Goal: Transaction & Acquisition: Book appointment/travel/reservation

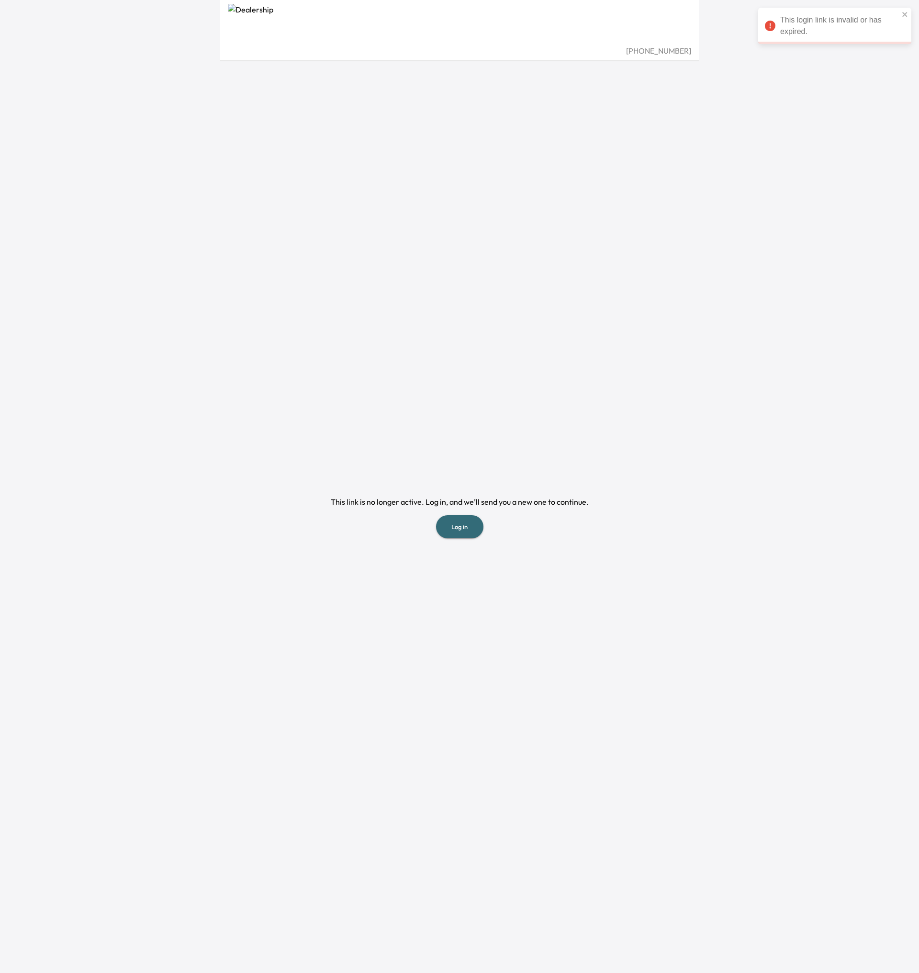
click at [463, 523] on button "Log in" at bounding box center [459, 526] width 47 height 23
click at [299, 140] on form "​ Continue" at bounding box center [460, 146] width 456 height 67
click at [311, 129] on input "email" at bounding box center [327, 126] width 191 height 27
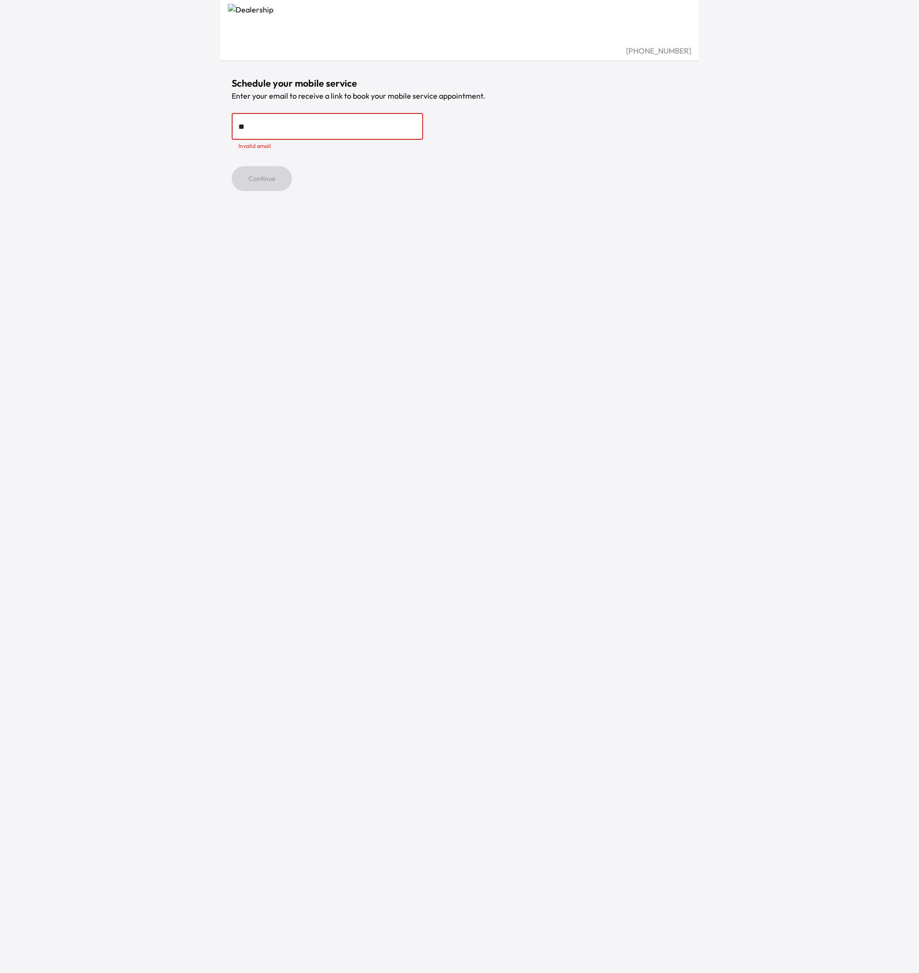
type input "*"
type input "**********"
click at [282, 173] on button "Continue" at bounding box center [262, 167] width 60 height 25
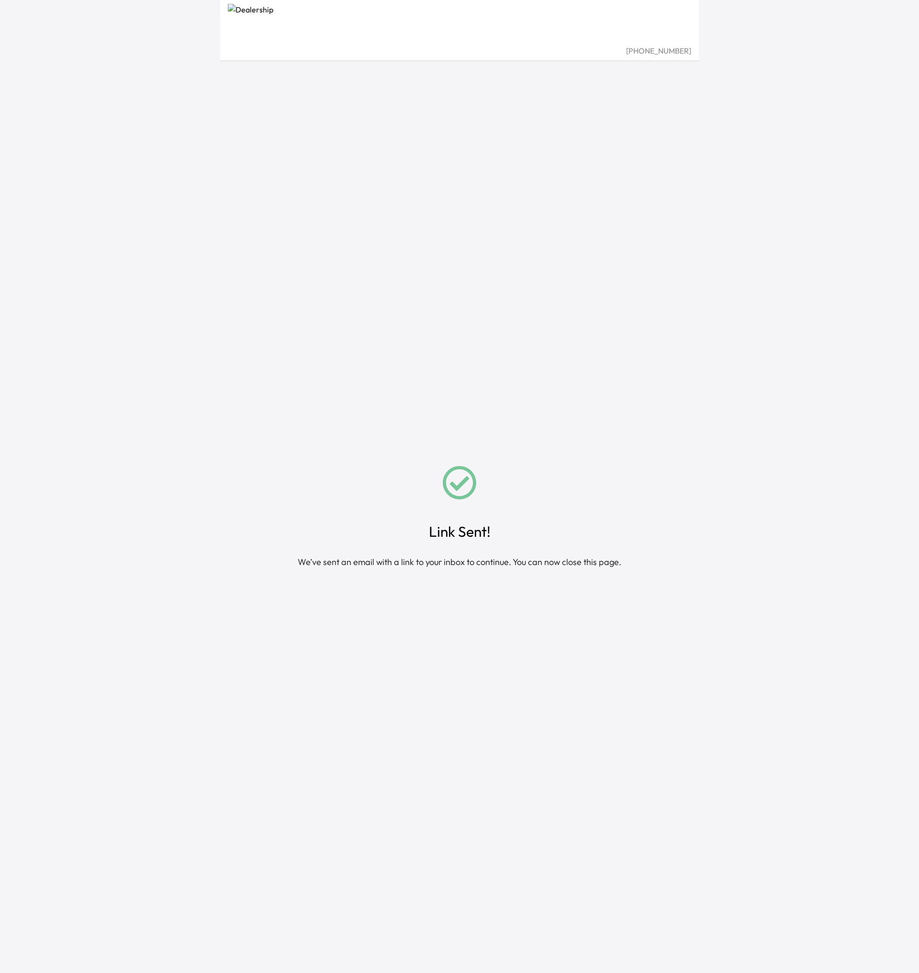
click at [644, 416] on div "Link Sent! We’ve sent an email with a link to your inbox to continue. You can n…" at bounding box center [460, 516] width 456 height 911
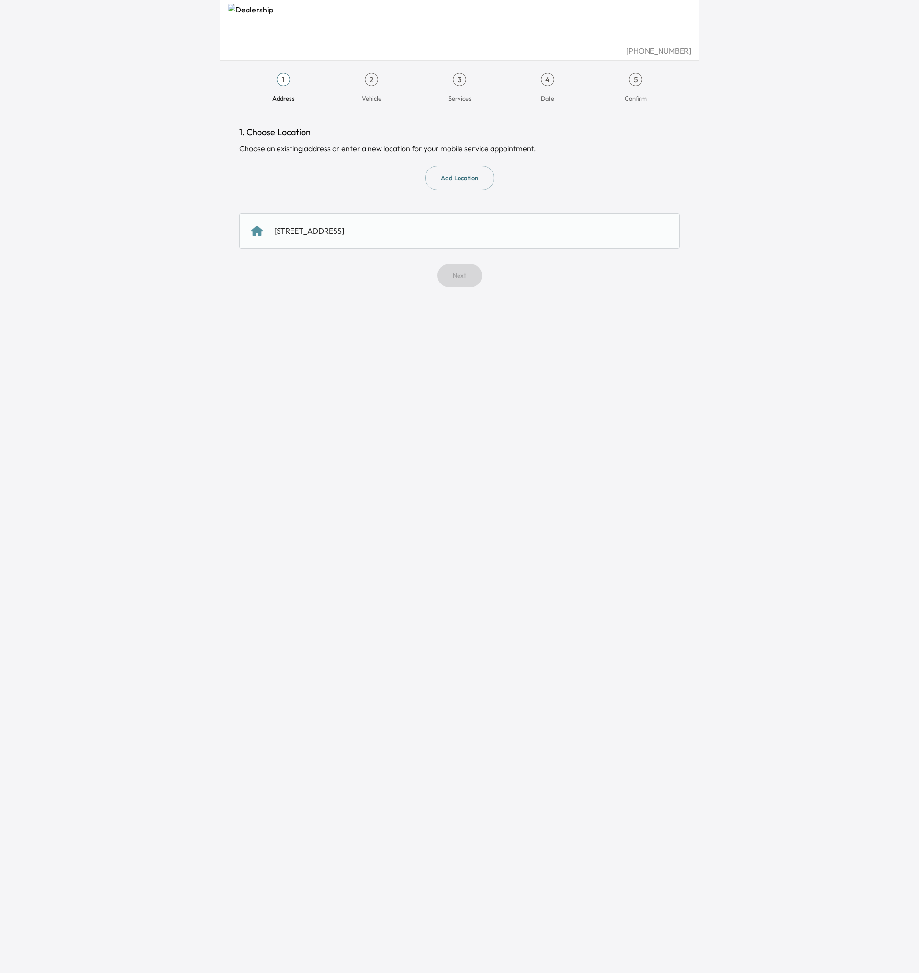
click at [343, 162] on div "1. Choose Location Choose an existing address or enter a new location for your …" at bounding box center [459, 206] width 440 height 162
click at [340, 148] on div "Choose an existing address or enter a new location for your mobile service appo…" at bounding box center [459, 148] width 440 height 11
click at [382, 140] on div "1. Choose Location Choose an existing address or enter a new location for your …" at bounding box center [459, 206] width 440 height 162
click at [377, 75] on span "2" at bounding box center [371, 79] width 13 height 13
click at [444, 74] on span "3 Services" at bounding box center [459, 88] width 80 height 30
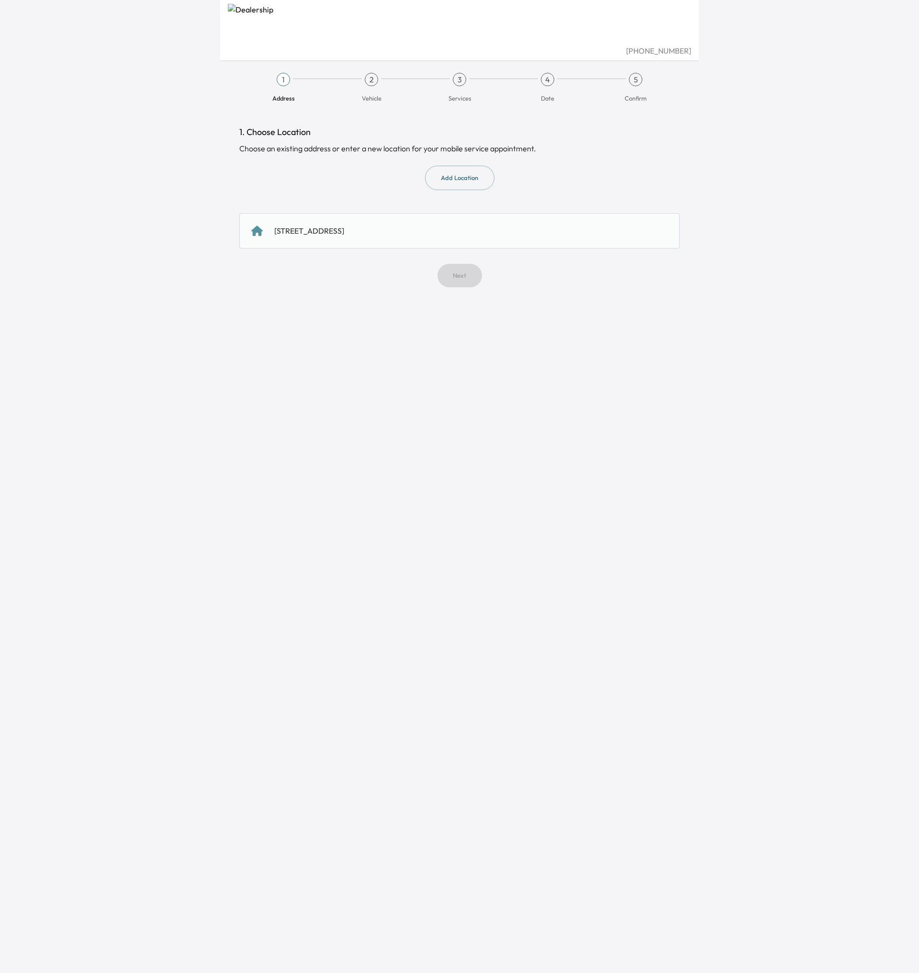
click at [533, 70] on div "1 Address 2 Vehicle 3 Services 4 Date 5 Confirm" at bounding box center [460, 87] width 456 height 45
click at [611, 78] on span "5 Confirm" at bounding box center [635, 88] width 80 height 30
